Goal: Task Accomplishment & Management: Use online tool/utility

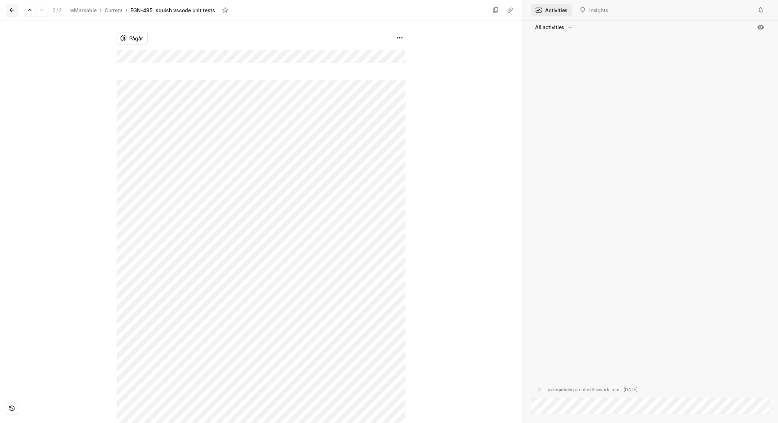
click at [14, 11] on icon at bounding box center [11, 9] width 7 height 7
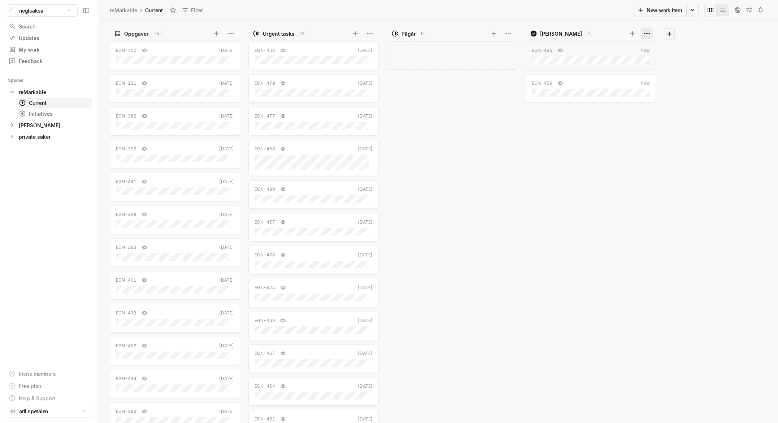
click at [648, 34] on html "neglsaksa Search / Updates g then u My work = Feedback g then f Spaces reMarkab…" at bounding box center [389, 211] width 778 height 423
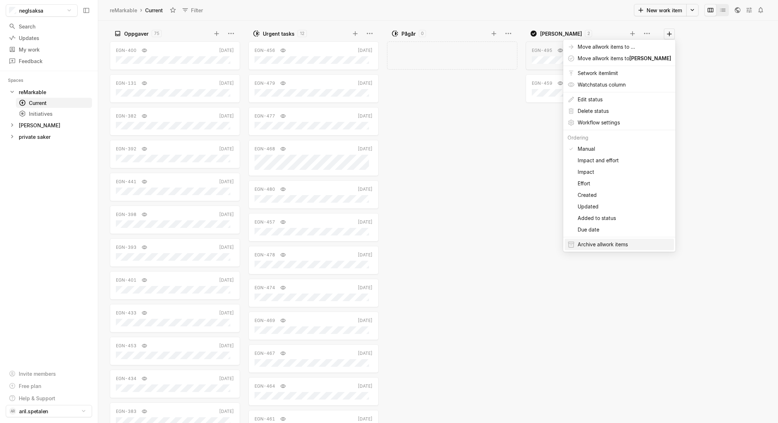
click at [594, 248] on span "Archive all work item s" at bounding box center [624, 245] width 93 height 12
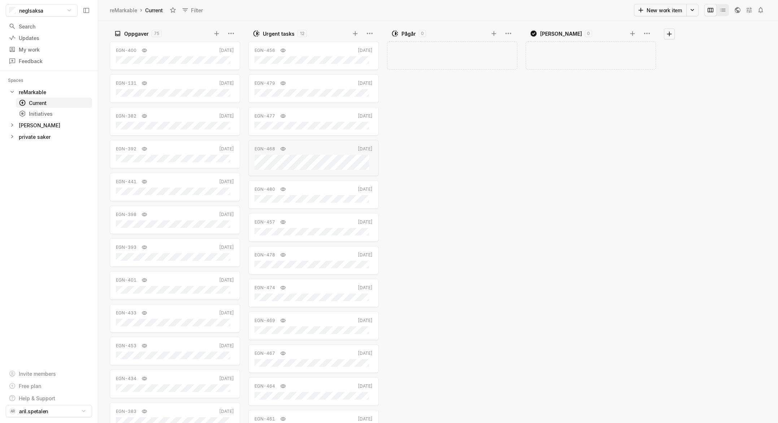
click at [496, 174] on div "Add work item" at bounding box center [454, 231] width 134 height 384
